Goal: Check status: Verify the current state of an ongoing process or item

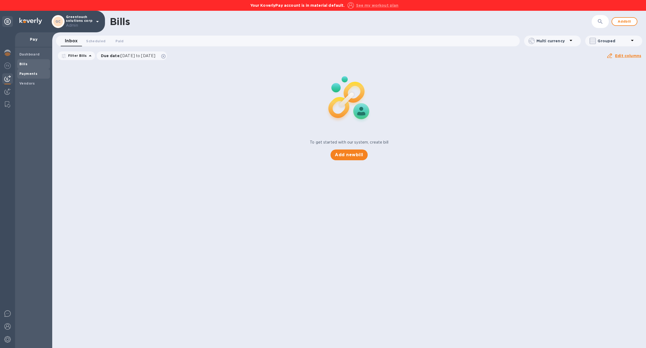
click at [29, 75] on b "Payments" at bounding box center [28, 74] width 18 height 4
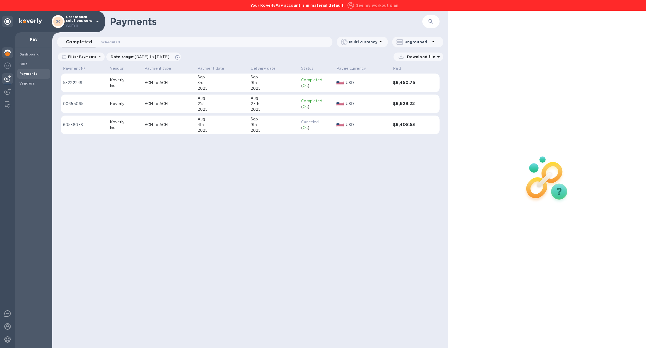
click at [9, 56] on div at bounding box center [7, 53] width 11 height 12
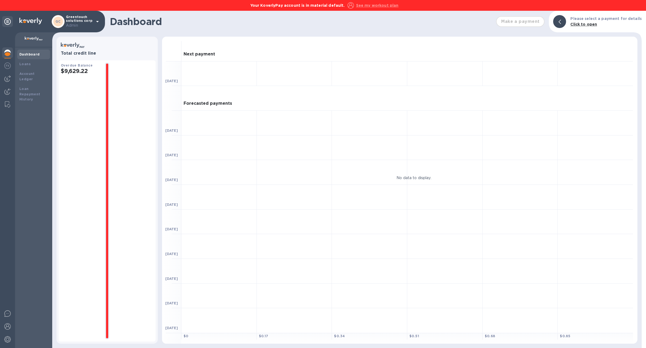
drag, startPoint x: 89, startPoint y: 75, endPoint x: 63, endPoint y: 75, distance: 25.8
click at [63, 75] on div "Overdue Balance $9,629.22" at bounding box center [81, 200] width 40 height 277
click at [29, 57] on div "Dashboard" at bounding box center [33, 54] width 29 height 5
click at [29, 61] on div "Loans" at bounding box center [33, 63] width 29 height 5
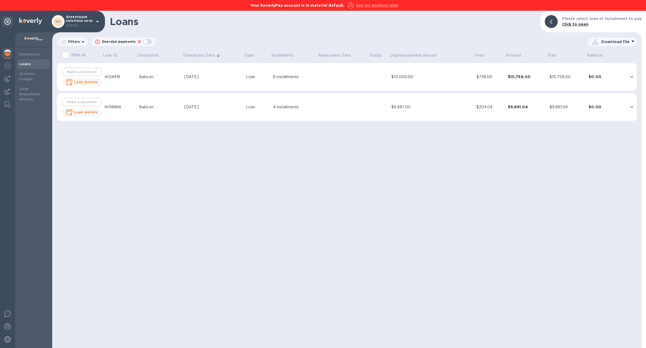
click at [282, 66] on td "8 installments" at bounding box center [294, 77] width 47 height 28
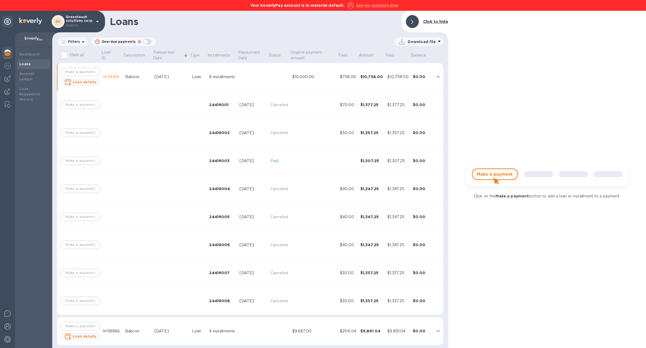
click at [281, 68] on td at bounding box center [279, 77] width 22 height 28
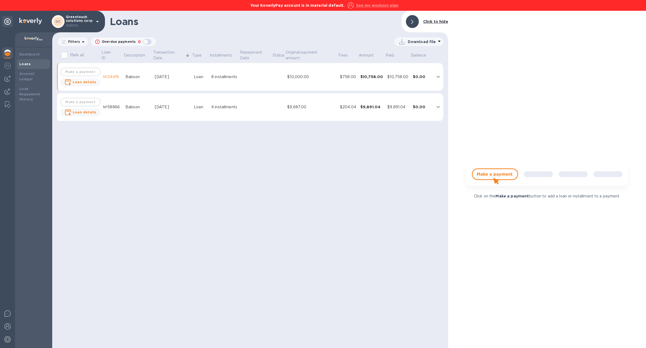
click at [231, 104] on div "4 installments" at bounding box center [224, 107] width 26 height 6
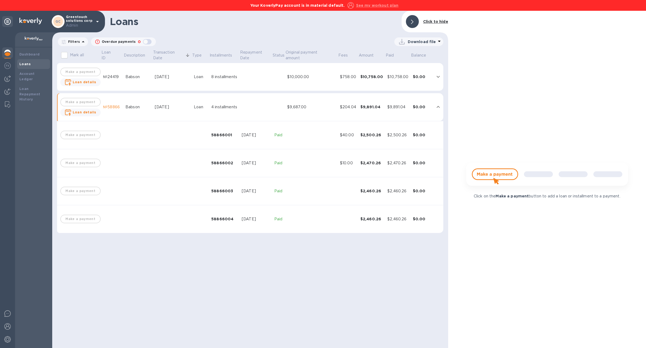
click at [231, 104] on div "4 installments" at bounding box center [224, 107] width 26 height 6
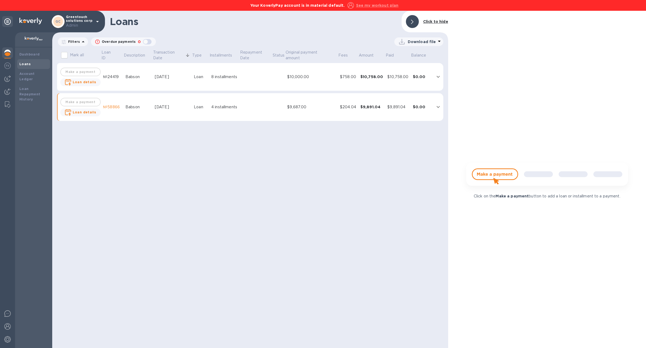
click at [233, 80] on td "8 installments" at bounding box center [224, 77] width 30 height 28
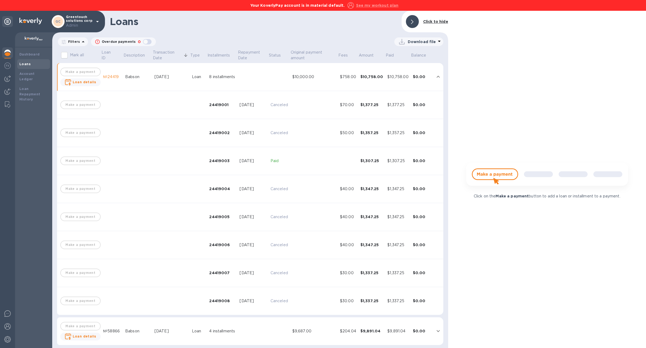
click at [233, 80] on td "8 installments" at bounding box center [222, 77] width 30 height 28
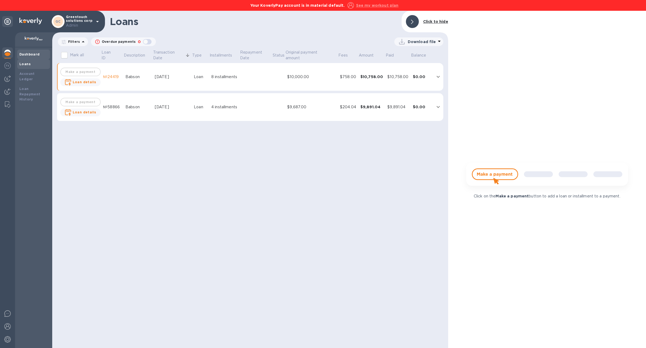
click at [42, 53] on div "Dashboard" at bounding box center [33, 54] width 29 height 5
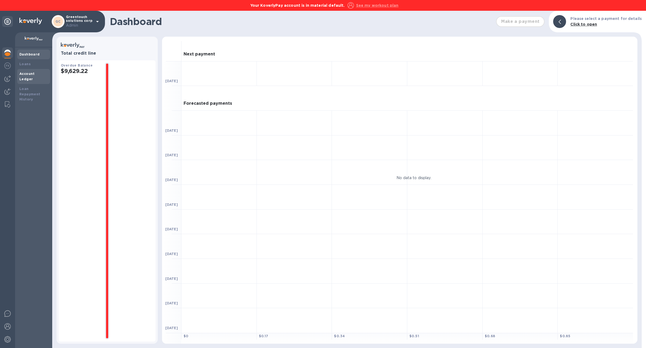
click at [35, 74] on b "Account Ledger" at bounding box center [26, 76] width 15 height 9
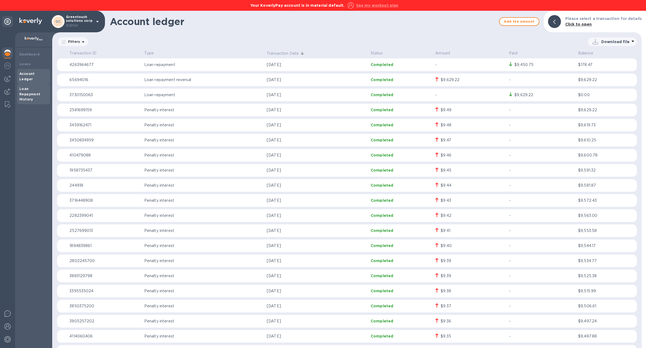
click at [34, 88] on b "Loan Repayment History" at bounding box center [29, 94] width 21 height 15
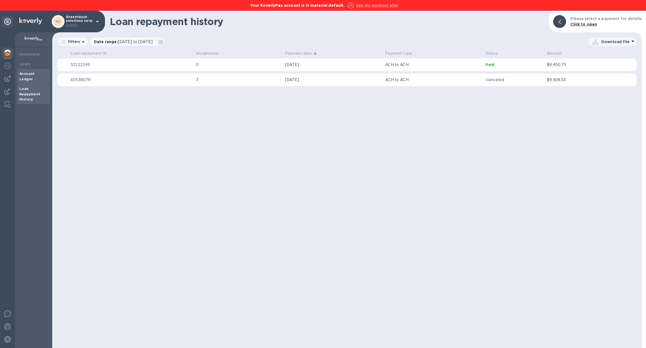
click at [35, 75] on b "Account Ledger" at bounding box center [26, 76] width 15 height 9
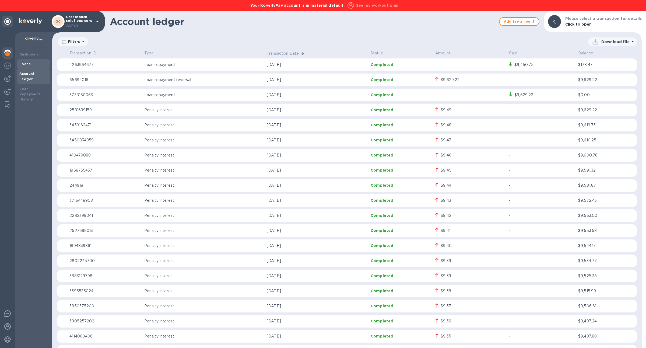
click at [31, 63] on div "Loans" at bounding box center [33, 63] width 29 height 5
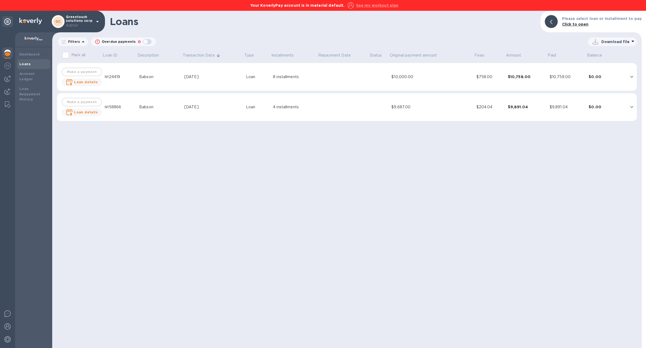
click at [180, 79] on td "Babson" at bounding box center [159, 77] width 45 height 28
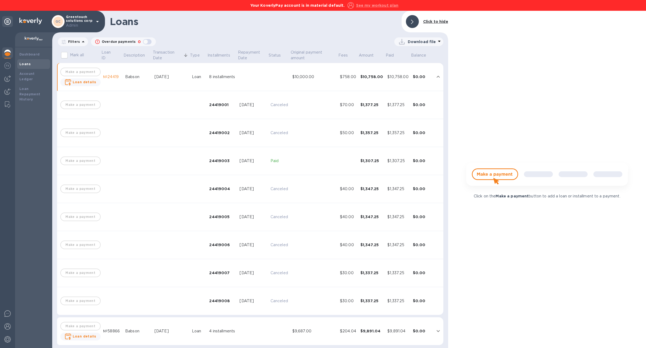
click at [180, 79] on div "May 27, 2025" at bounding box center [170, 77] width 33 height 6
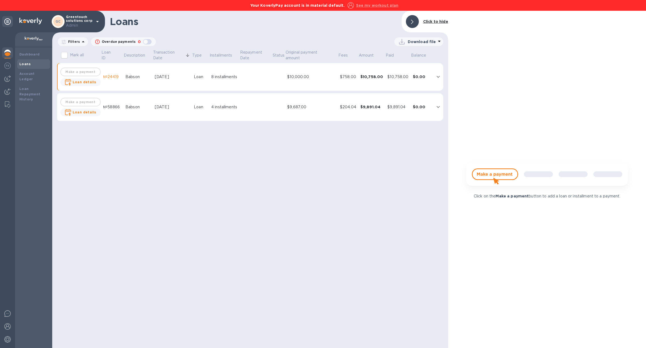
click at [182, 104] on div "Feb 19, 2025" at bounding box center [172, 107] width 35 height 6
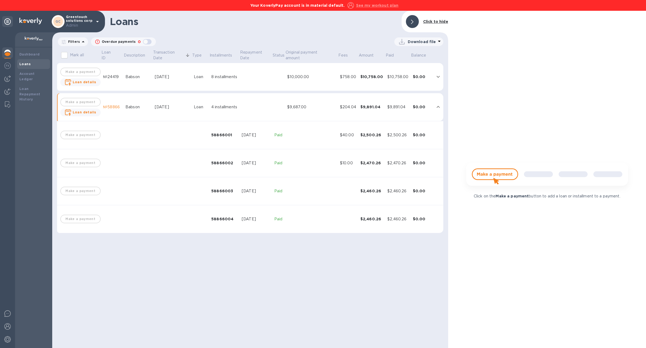
click at [182, 104] on div "Feb 19, 2025" at bounding box center [172, 107] width 35 height 6
